Goal: Task Accomplishment & Management: Use online tool/utility

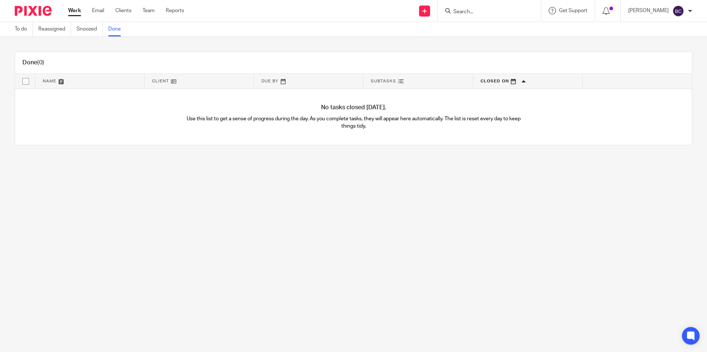
click at [351, 10] on input "Search" at bounding box center [485, 12] width 66 height 7
type input "runway"
click at [351, 37] on link at bounding box center [510, 31] width 118 height 17
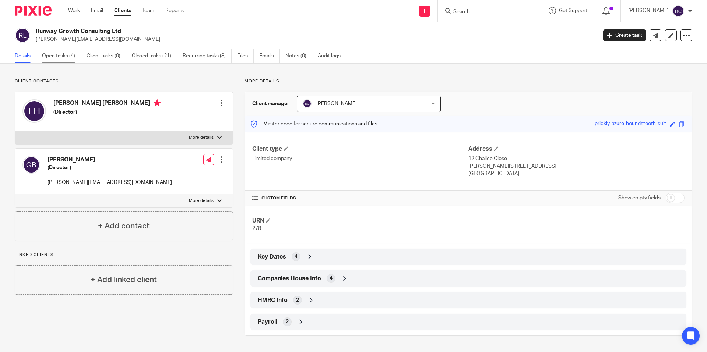
click at [66, 57] on link "Open tasks (4)" at bounding box center [61, 56] width 39 height 14
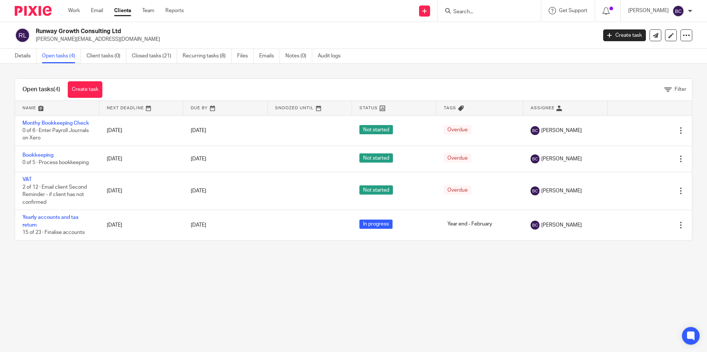
click at [493, 15] on input "Search" at bounding box center [485, 12] width 66 height 7
type input "sns"
click at [492, 27] on link at bounding box center [496, 28] width 91 height 11
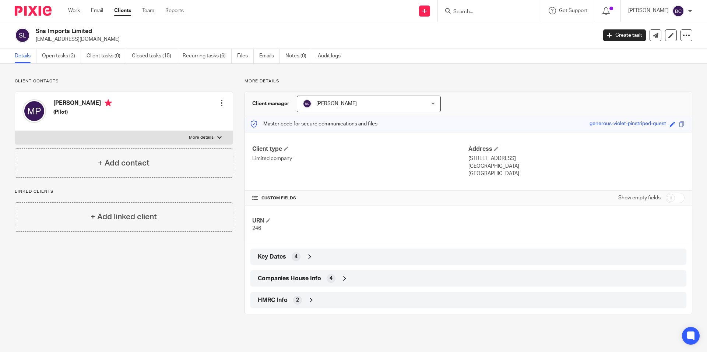
click at [273, 299] on span "HMRC Info" at bounding box center [273, 301] width 30 height 8
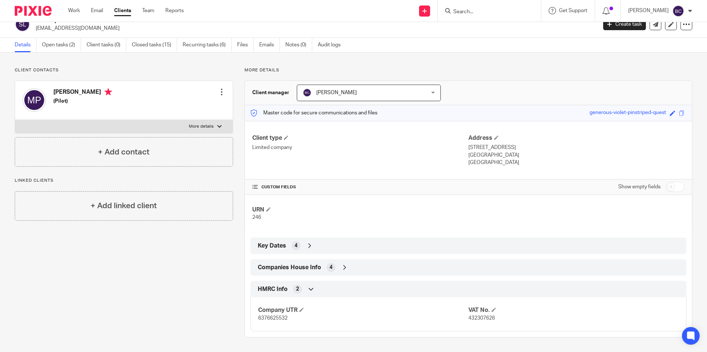
scroll to position [11, 0]
drag, startPoint x: 465, startPoint y: 318, endPoint x: 503, endPoint y: 320, distance: 37.2
click at [503, 320] on p "432307626" at bounding box center [573, 318] width 210 height 7
copy span "432307626"
click at [300, 46] on link "Notes (0)" at bounding box center [298, 45] width 27 height 14
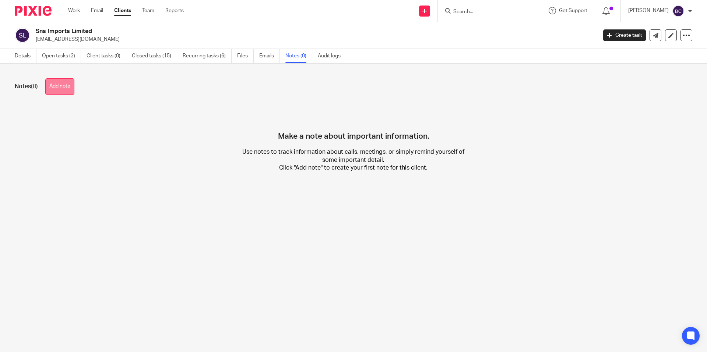
click at [67, 84] on button "Add note" at bounding box center [59, 86] width 29 height 17
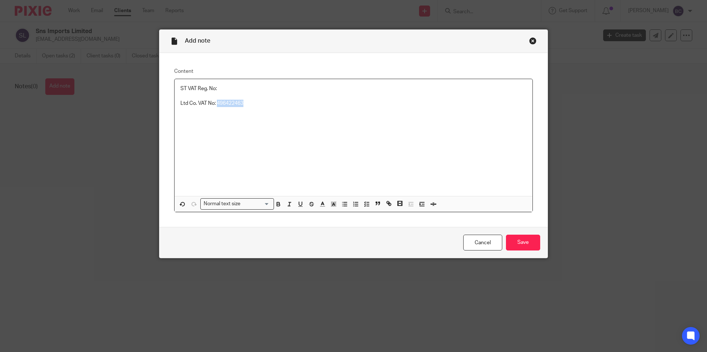
copy p "496422463"
click at [521, 243] on input "Save" at bounding box center [523, 243] width 34 height 16
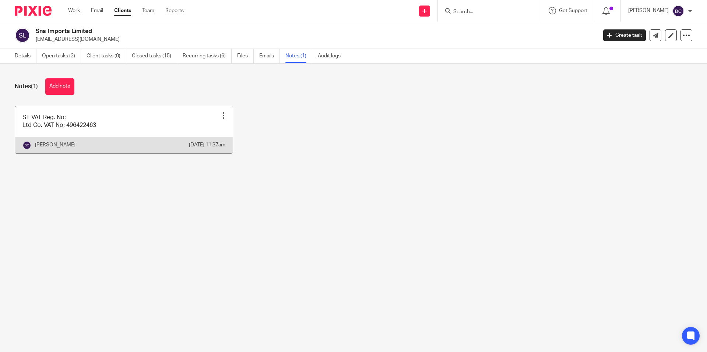
click at [90, 131] on link at bounding box center [124, 129] width 218 height 47
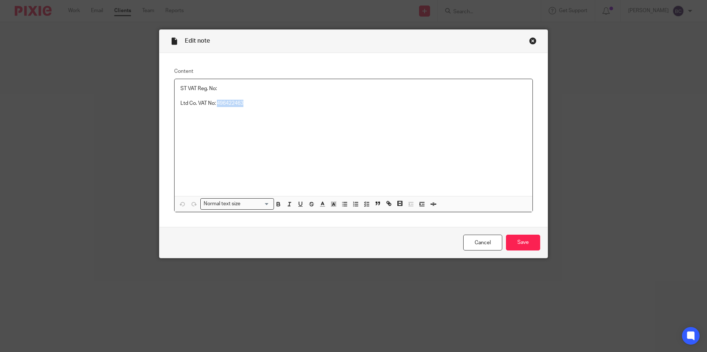
drag, startPoint x: 243, startPoint y: 103, endPoint x: 215, endPoint y: 107, distance: 28.2
click at [215, 107] on p "Ltd Co. VAT No: 496422463" at bounding box center [353, 103] width 346 height 7
copy p "496422463"
click at [249, 101] on p "Ltd Co. VAT No: 496422463" at bounding box center [353, 103] width 346 height 7
click at [518, 242] on input "Save" at bounding box center [523, 243] width 34 height 16
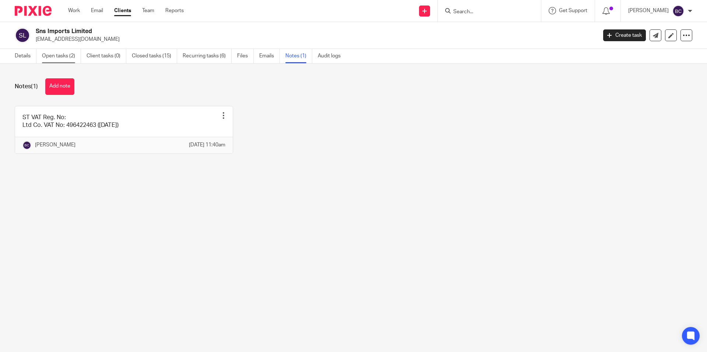
click at [57, 56] on link "Open tasks (2)" at bounding box center [61, 56] width 39 height 14
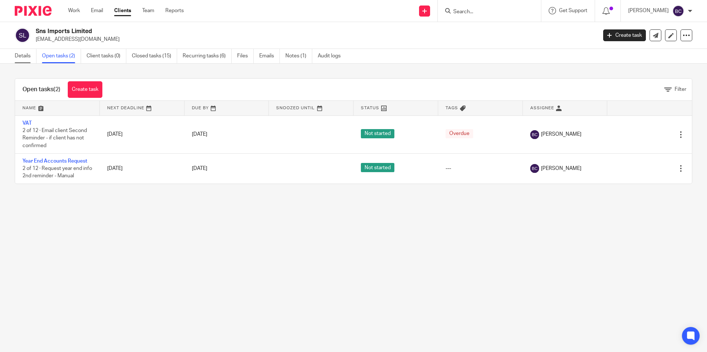
click at [34, 55] on link "Details" at bounding box center [26, 56] width 22 height 14
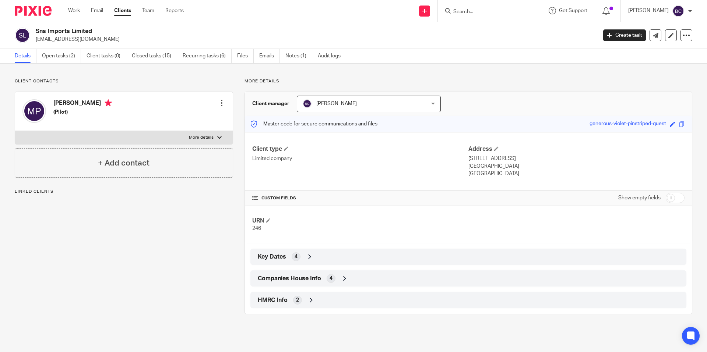
click at [306, 296] on div "HMRC Info 2" at bounding box center [468, 300] width 425 height 13
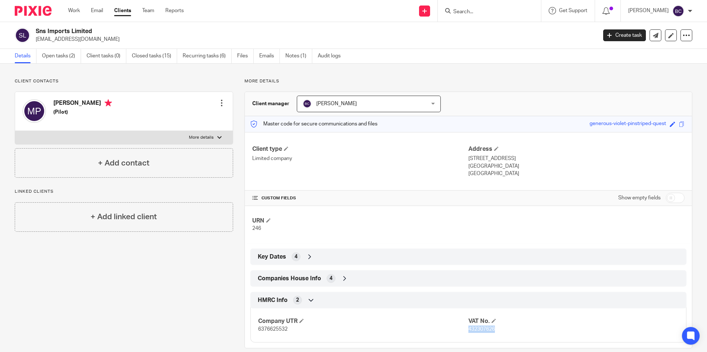
drag, startPoint x: 464, startPoint y: 331, endPoint x: 493, endPoint y: 332, distance: 28.7
click at [493, 332] on p "432307626" at bounding box center [573, 329] width 210 height 7
copy span "432307626"
click at [283, 53] on ul "Details Open tasks (2) Client tasks (0) Closed tasks (15) Recurring tasks (6) F…" at bounding box center [183, 56] width 337 height 14
click at [286, 54] on ul "Details Open tasks (2) Client tasks (0) Closed tasks (15) Recurring tasks (6) F…" at bounding box center [183, 56] width 337 height 14
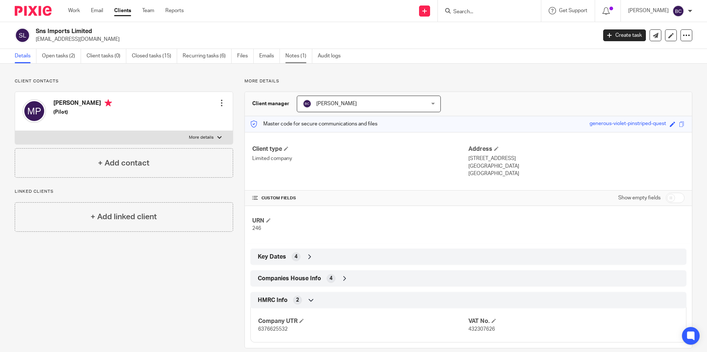
click at [292, 55] on link "Notes (1)" at bounding box center [298, 56] width 27 height 14
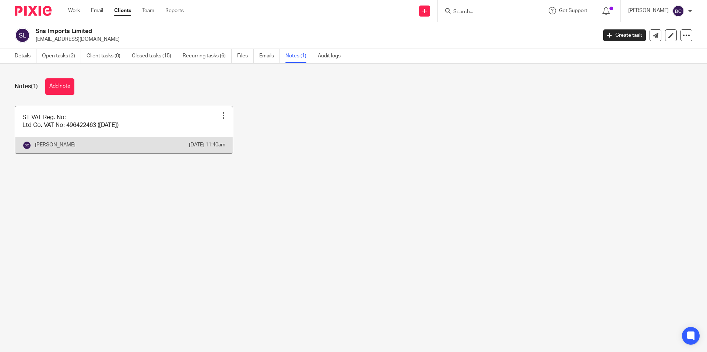
click at [63, 133] on link at bounding box center [124, 129] width 218 height 47
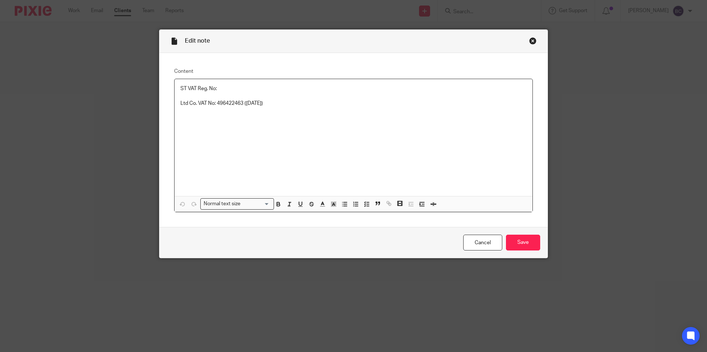
click at [219, 89] on p "ST VAT Reg. No:" at bounding box center [353, 88] width 346 height 7
click at [528, 240] on input "Save" at bounding box center [523, 243] width 34 height 16
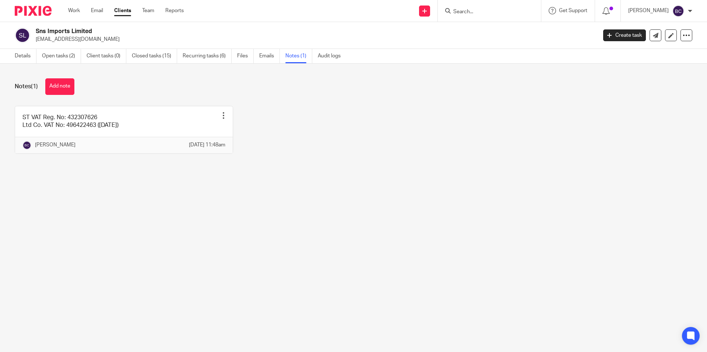
click at [485, 9] on input "Search" at bounding box center [485, 12] width 66 height 7
type input "worth"
click at [504, 31] on link at bounding box center [519, 28] width 136 height 11
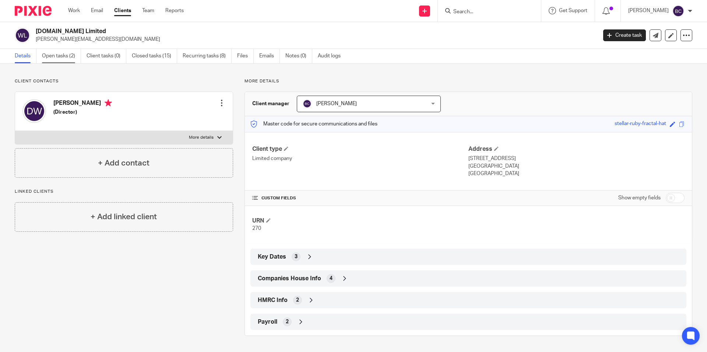
click at [71, 52] on link "Open tasks (2)" at bounding box center [61, 56] width 39 height 14
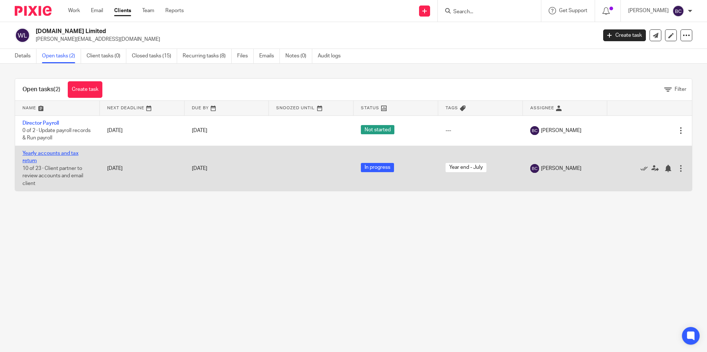
click at [54, 153] on link "Yearly accounts and tax return" at bounding box center [50, 157] width 56 height 13
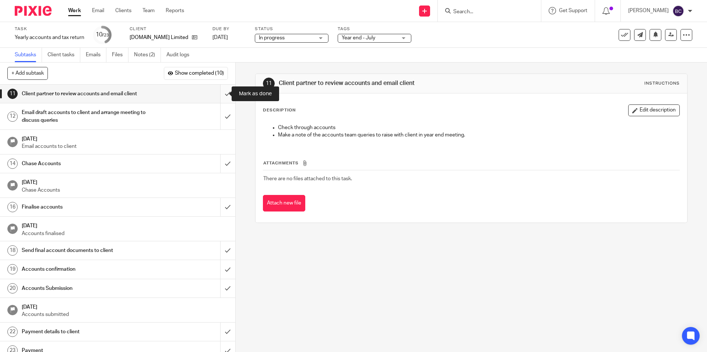
click at [223, 94] on input "submit" at bounding box center [117, 94] width 235 height 18
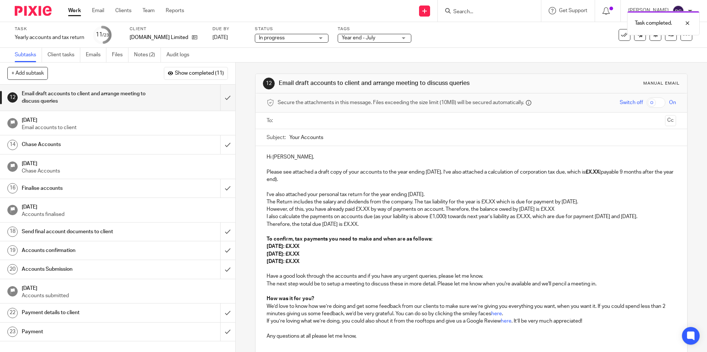
click at [304, 119] on input "text" at bounding box center [470, 121] width 381 height 8
click at [614, 174] on p "Please see attached a draft copy of your accounts to the year ending [DATE]. I’…" at bounding box center [471, 177] width 409 height 15
drag, startPoint x: 265, startPoint y: 208, endPoint x: 318, endPoint y: 273, distance: 83.2
click at [318, 273] on div "Hi [PERSON_NAME], Please see attached a draft copy of your accounts to the year…" at bounding box center [471, 248] width 431 height 200
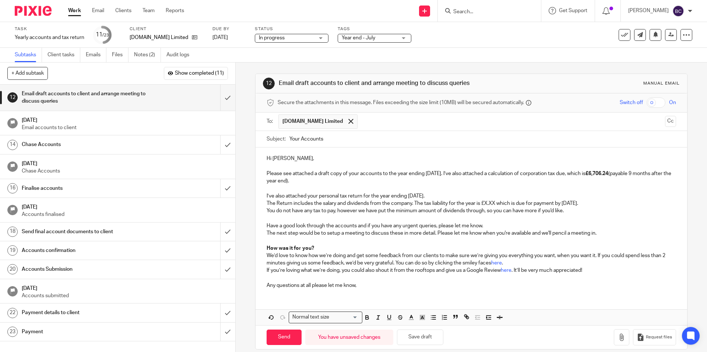
drag, startPoint x: 413, startPoint y: 202, endPoint x: 614, endPoint y: 201, distance: 200.3
click at [614, 201] on p "The Return includes the salary and dividends from the company. The tax liabilit…" at bounding box center [471, 203] width 409 height 7
click at [278, 205] on p "The Return includes the salary and dividends from the company." at bounding box center [471, 203] width 409 height 7
click at [356, 182] on p "Please see attached a draft copy of your accounts to the year ending [DATE]. I’…" at bounding box center [471, 177] width 409 height 15
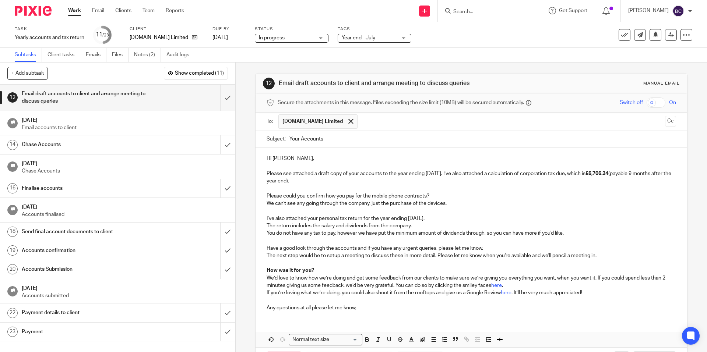
scroll to position [31, 0]
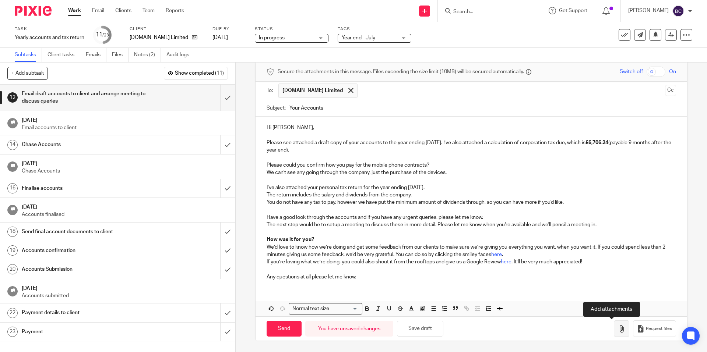
click at [618, 328] on icon "button" at bounding box center [621, 328] width 7 height 7
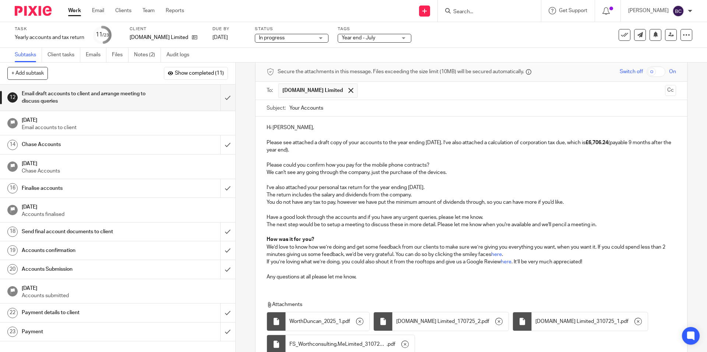
scroll to position [95, 0]
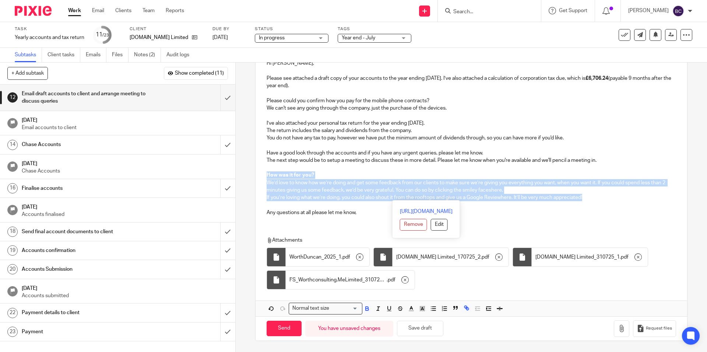
drag, startPoint x: 586, startPoint y: 198, endPoint x: 248, endPoint y: 174, distance: 339.2
click at [248, 174] on div "12 Email draft accounts to client and arrange meeting to discuss queries Manual…" at bounding box center [471, 208] width 471 height 290
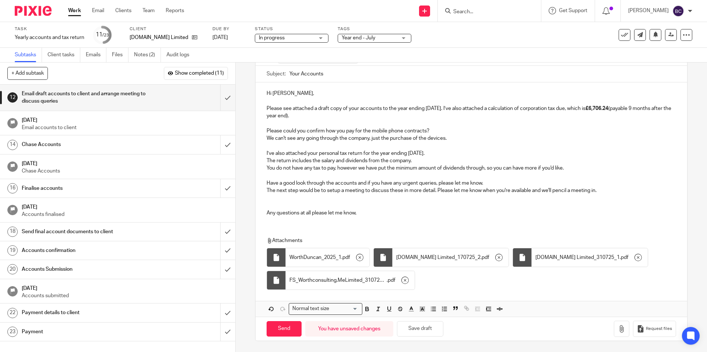
scroll to position [58, 0]
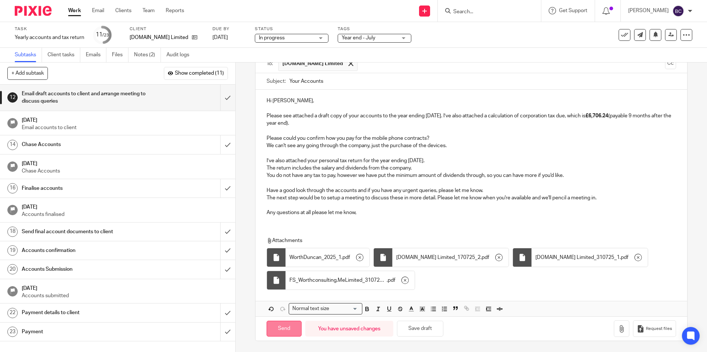
click at [276, 330] on input "Send" at bounding box center [284, 329] width 35 height 16
type input "Sent"
